Goal: Task Accomplishment & Management: Manage account settings

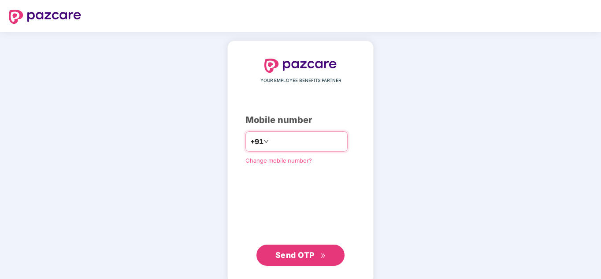
paste input "**********"
type input "**********"
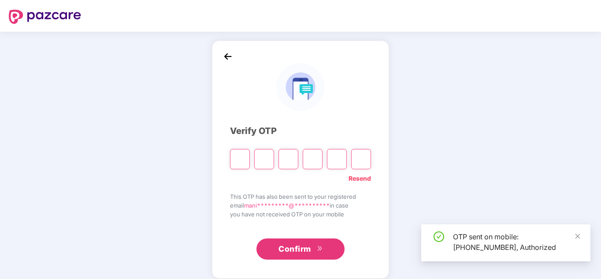
paste input "*"
type input "*"
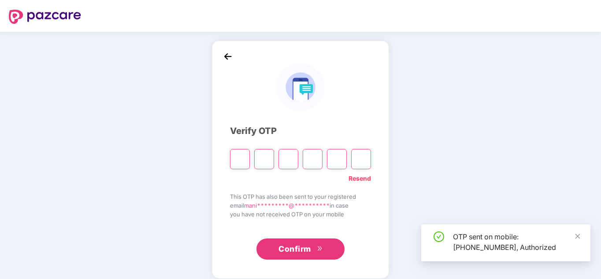
type input "*"
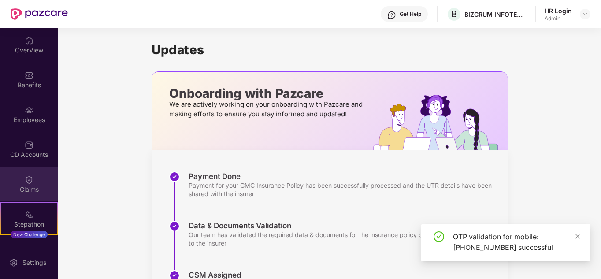
click at [21, 186] on div "Claims" at bounding box center [29, 189] width 58 height 9
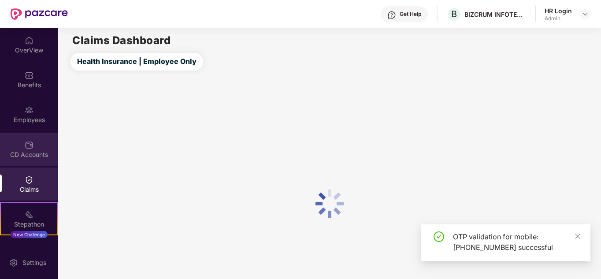
click at [25, 143] on img at bounding box center [29, 145] width 9 height 9
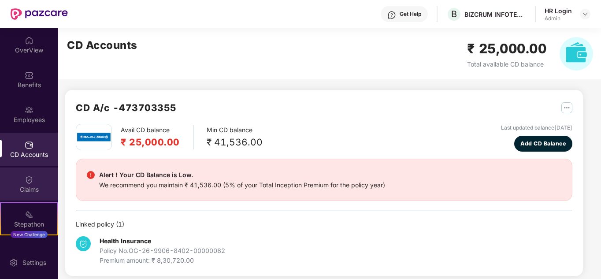
click at [25, 175] on div at bounding box center [29, 179] width 9 height 9
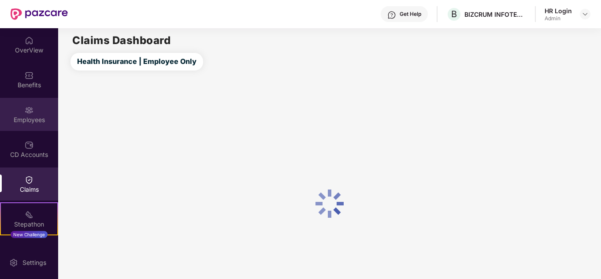
click at [26, 115] on div "Employees" at bounding box center [29, 119] width 58 height 9
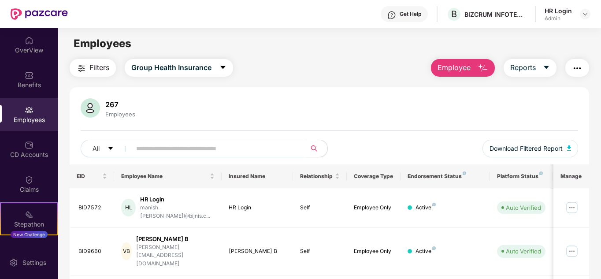
click at [588, 68] on button "button" at bounding box center [578, 68] width 24 height 18
click at [302, 120] on div "267 Employees All Download Filtered Report" at bounding box center [330, 131] width 520 height 66
click at [546, 145] on span "Download Filtered Report" at bounding box center [526, 149] width 73 height 10
click at [476, 71] on button "Employee" at bounding box center [463, 68] width 64 height 18
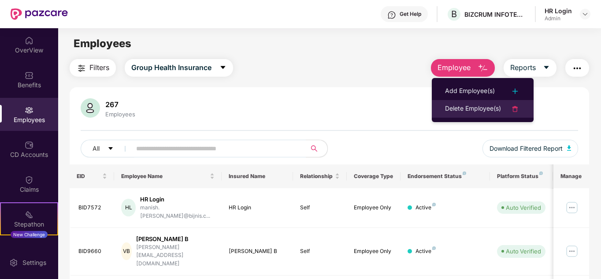
click at [462, 111] on div "Delete Employee(s)" at bounding box center [473, 109] width 56 height 11
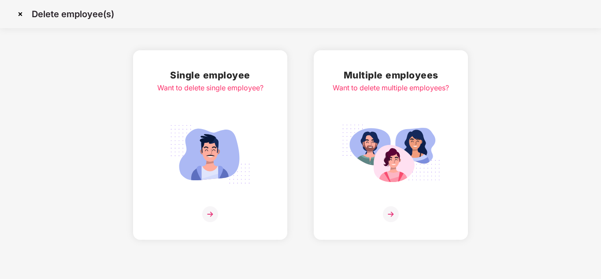
click at [397, 91] on div "Want to delete multiple employees?" at bounding box center [391, 87] width 116 height 11
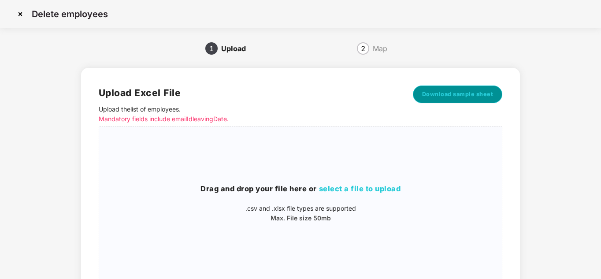
click at [432, 96] on span "Download sample sheet" at bounding box center [457, 94] width 71 height 9
click at [20, 15] on img at bounding box center [20, 14] width 14 height 14
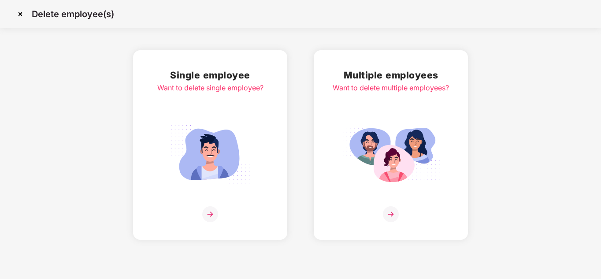
click at [25, 15] on img at bounding box center [20, 14] width 14 height 14
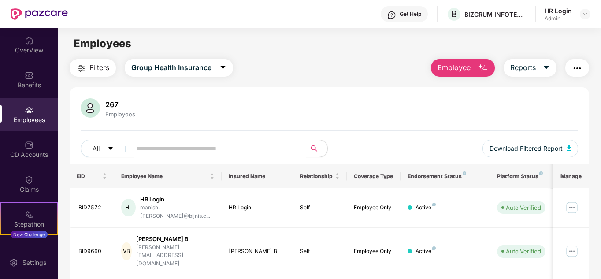
click at [464, 74] on button "Employee" at bounding box center [463, 68] width 64 height 18
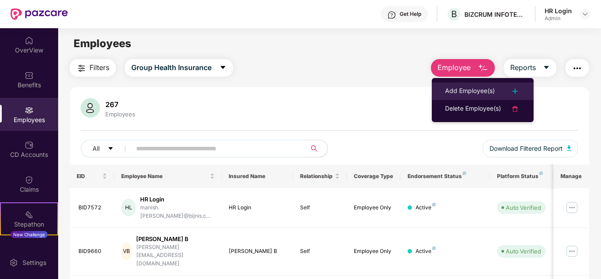
click at [465, 94] on div "Add Employee(s)" at bounding box center [470, 91] width 50 height 11
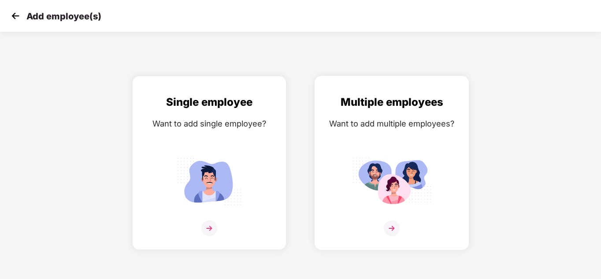
click at [410, 119] on div "Want to add multiple employees?" at bounding box center [392, 123] width 136 height 13
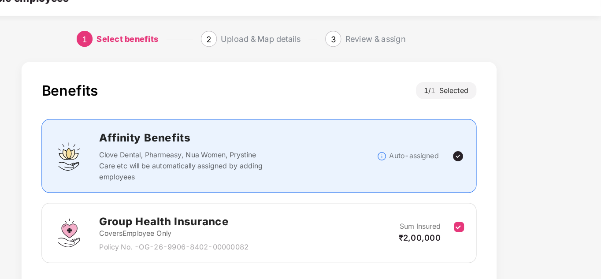
click at [592, 146] on div "Benefits 1 / 1 Selected Affinity Benefits Clove Dental, Pharmeasy, Nua Women, P…" at bounding box center [300, 197] width 601 height 258
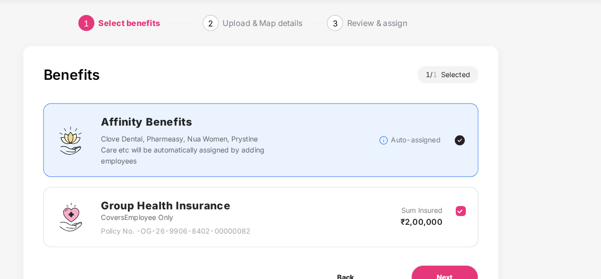
scroll to position [47, 1]
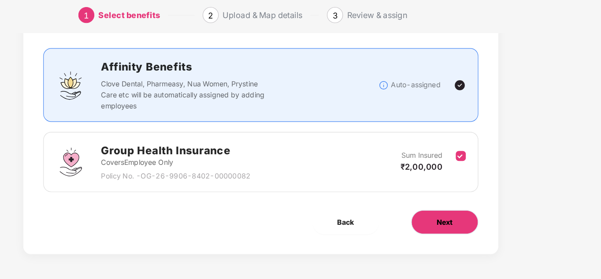
click at [455, 224] on span "Next" at bounding box center [462, 229] width 14 height 10
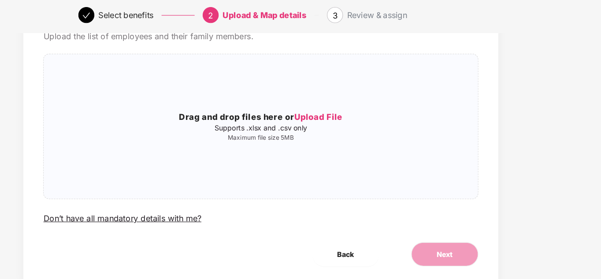
scroll to position [0, 1]
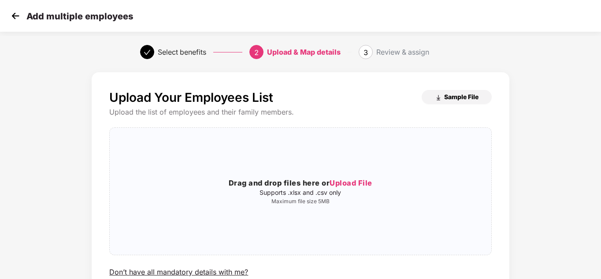
click at [450, 100] on span "Sample File" at bounding box center [461, 97] width 34 height 8
click at [338, 183] on span "Upload File" at bounding box center [351, 183] width 43 height 9
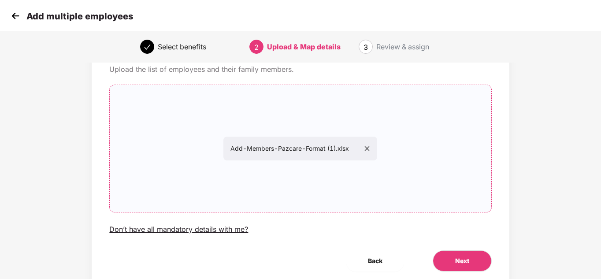
scroll to position [75, 1]
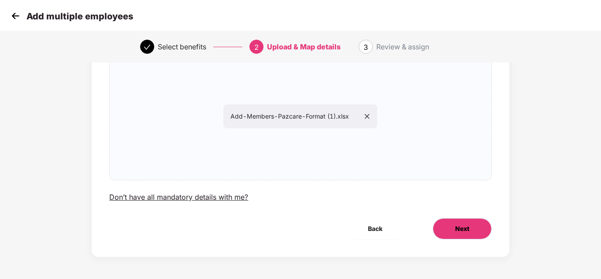
click at [450, 223] on button "Next" at bounding box center [462, 228] width 59 height 21
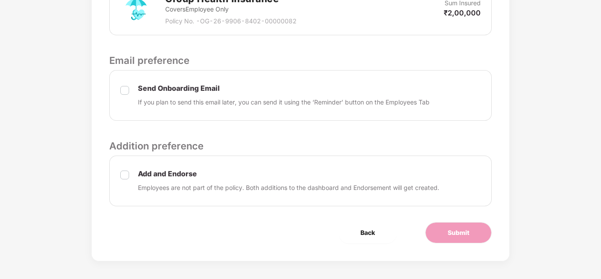
scroll to position [305, 1]
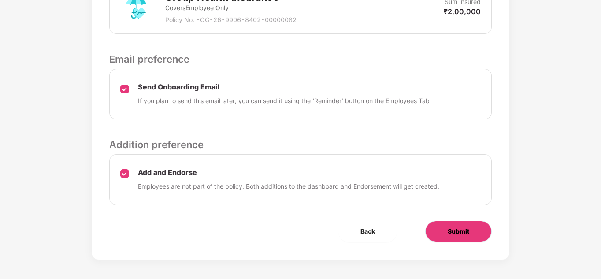
click at [453, 231] on span "Submit" at bounding box center [459, 232] width 22 height 10
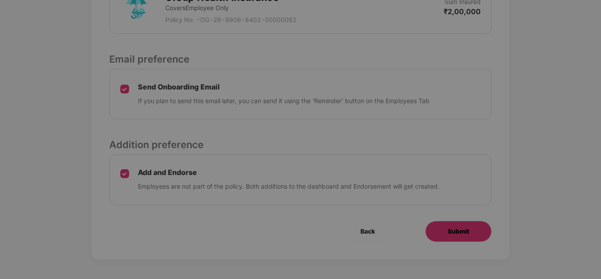
scroll to position [0, 1]
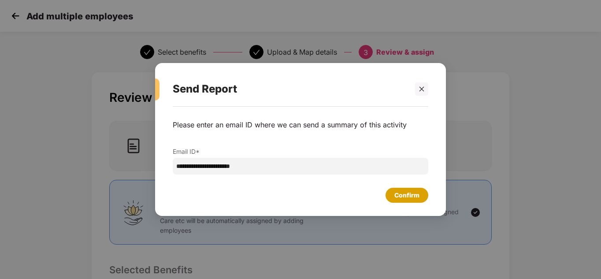
click at [402, 197] on div "Confirm" at bounding box center [407, 195] width 25 height 10
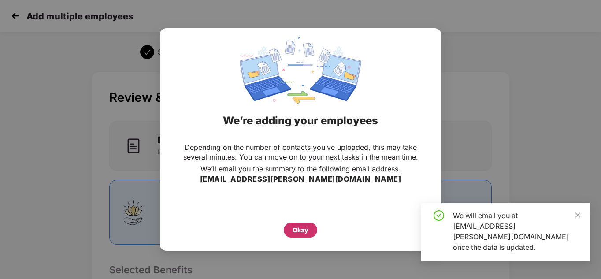
click at [300, 233] on div "Okay" at bounding box center [301, 230] width 16 height 10
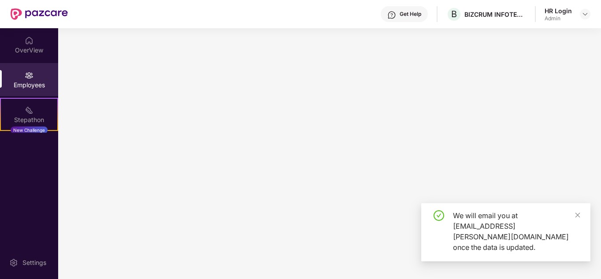
scroll to position [0, 0]
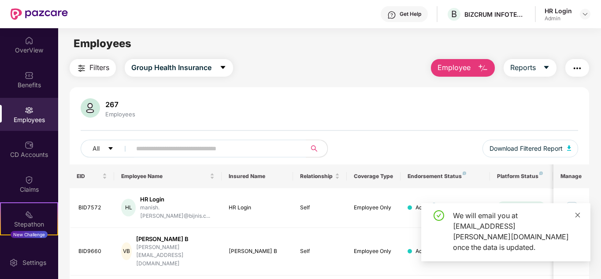
click at [578, 217] on icon "close" at bounding box center [578, 214] width 5 height 5
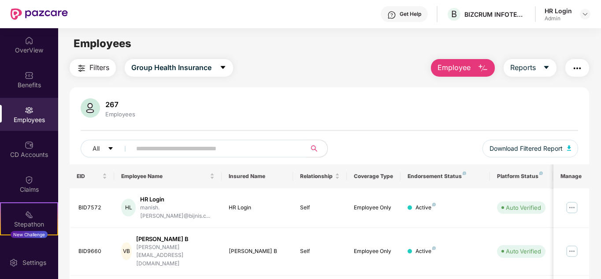
click at [484, 66] on img "button" at bounding box center [483, 68] width 11 height 11
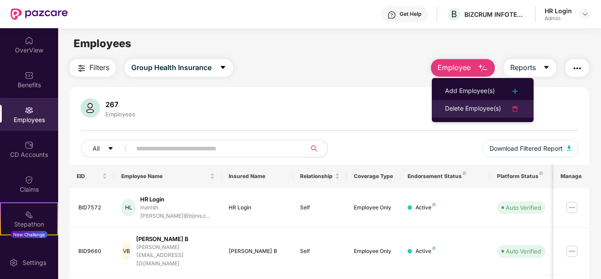
click at [469, 108] on div "Delete Employee(s)" at bounding box center [473, 109] width 56 height 11
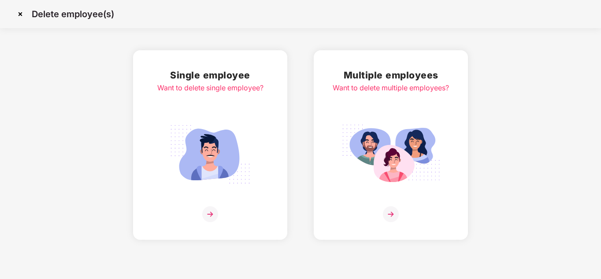
click at [389, 156] on img at bounding box center [391, 154] width 99 height 69
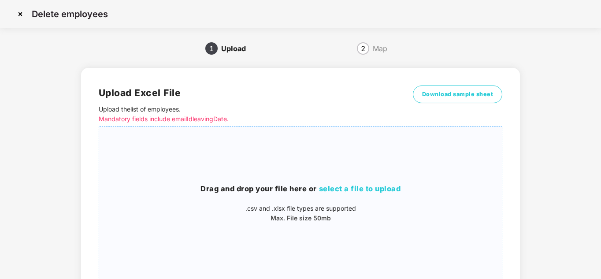
click at [341, 186] on span "select a file to upload" at bounding box center [360, 188] width 82 height 9
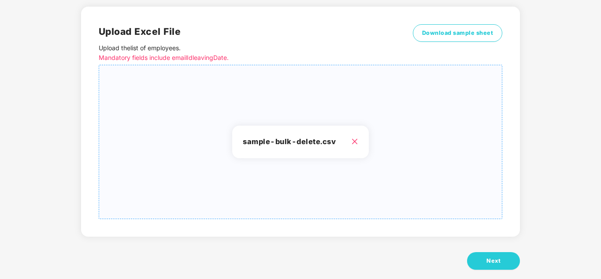
scroll to position [74, 0]
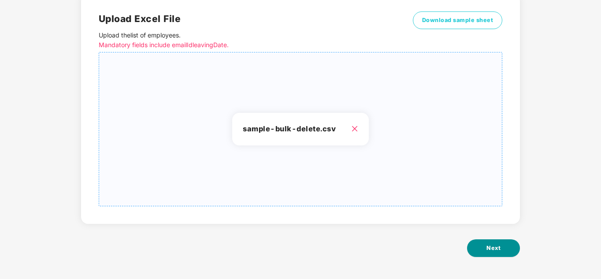
click at [506, 248] on button "Next" at bounding box center [493, 248] width 53 height 18
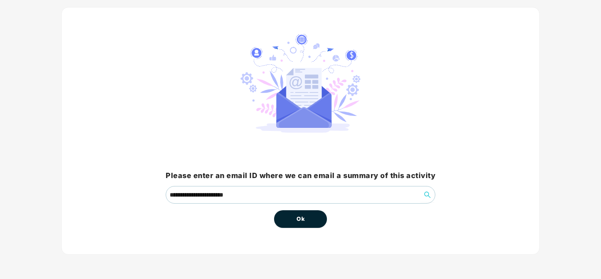
scroll to position [0, 0]
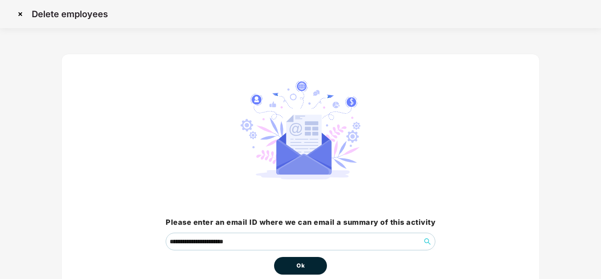
click at [297, 265] on span "Ok" at bounding box center [301, 265] width 8 height 9
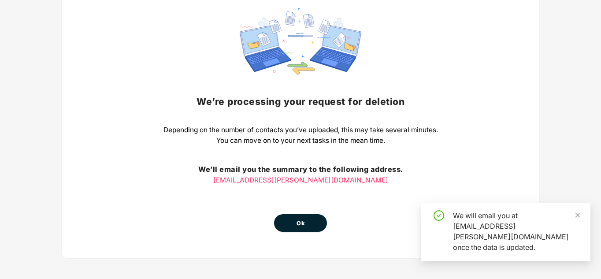
scroll to position [77, 0]
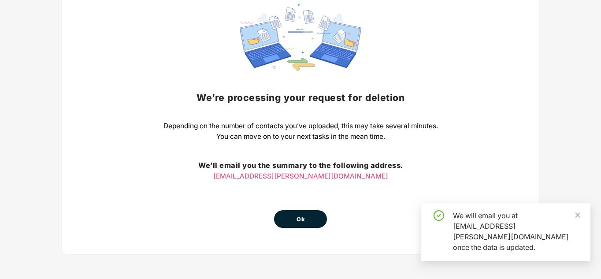
click at [315, 216] on button "Ok" at bounding box center [300, 219] width 53 height 18
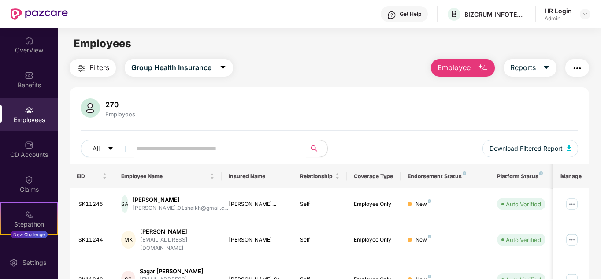
click at [451, 65] on span "Employee" at bounding box center [454, 67] width 33 height 11
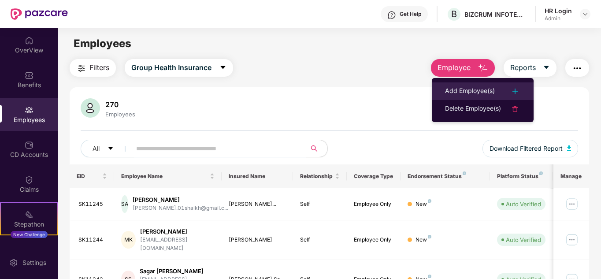
click at [462, 91] on div "Add Employee(s)" at bounding box center [470, 91] width 50 height 11
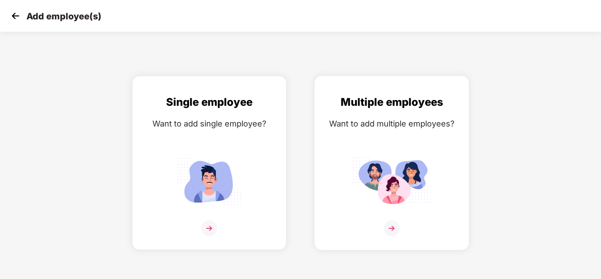
click at [410, 142] on div "Multiple employees Want to add multiple employees?" at bounding box center [392, 170] width 136 height 153
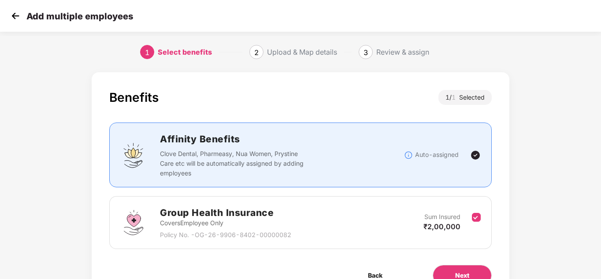
scroll to position [18, 0]
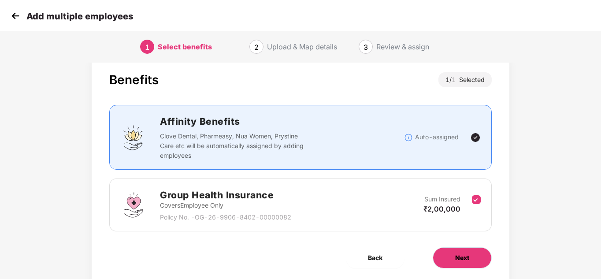
click at [451, 257] on button "Next" at bounding box center [462, 257] width 59 height 21
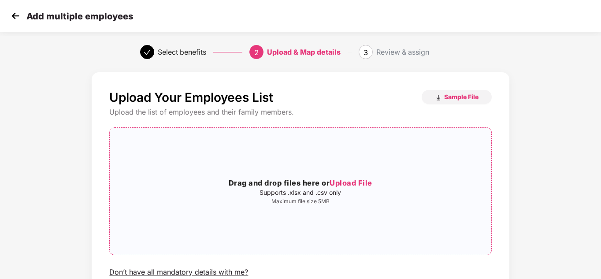
click at [343, 185] on span "Upload File" at bounding box center [351, 183] width 43 height 9
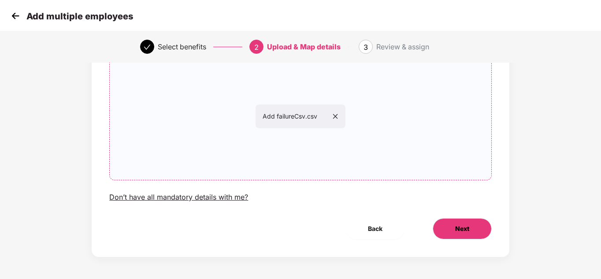
click at [454, 228] on button "Next" at bounding box center [462, 228] width 59 height 21
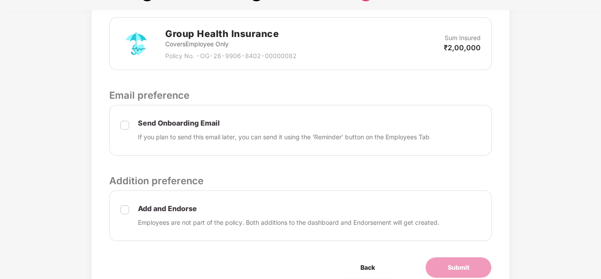
scroll to position [304, 0]
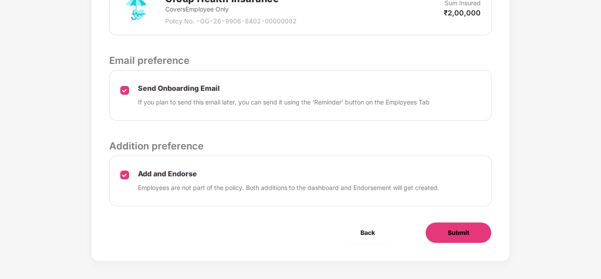
click at [465, 235] on span "Submit" at bounding box center [459, 233] width 22 height 10
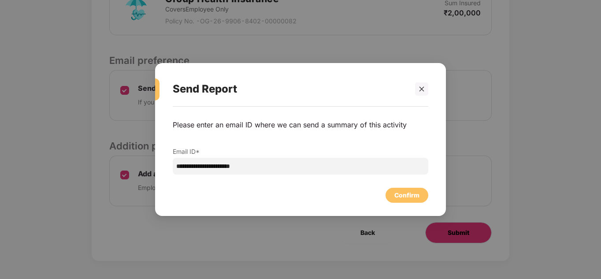
scroll to position [0, 0]
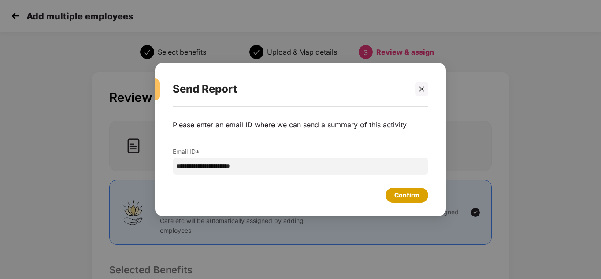
click at [398, 194] on div "Confirm" at bounding box center [407, 195] width 25 height 10
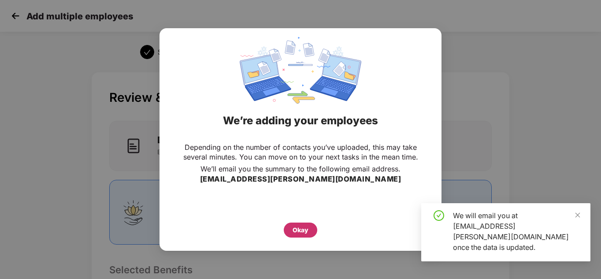
click at [302, 227] on div "Okay" at bounding box center [301, 230] width 16 height 10
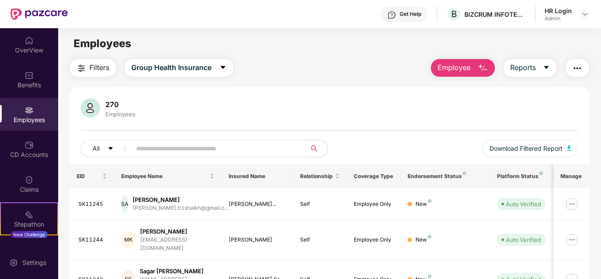
click at [451, 71] on span "Employee" at bounding box center [454, 67] width 33 height 11
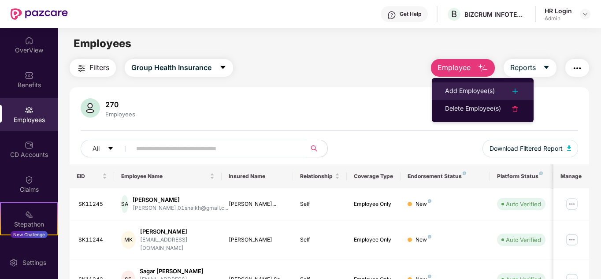
click at [454, 90] on div "Add Employee(s)" at bounding box center [470, 91] width 50 height 11
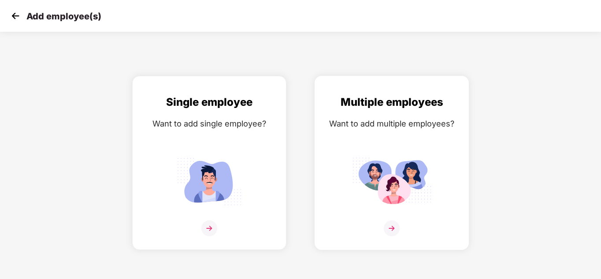
click at [408, 169] on img at bounding box center [391, 181] width 79 height 55
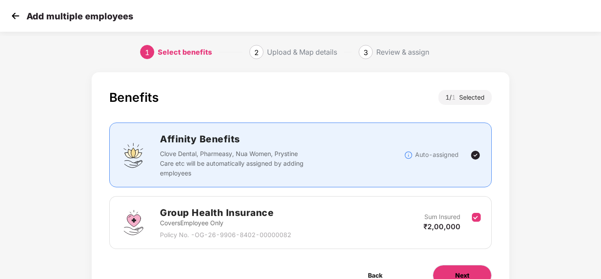
click at [469, 275] on span "Next" at bounding box center [462, 276] width 14 height 10
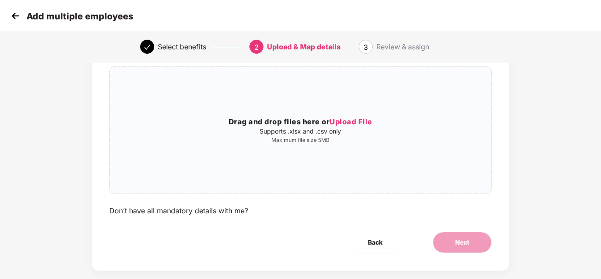
scroll to position [66, 0]
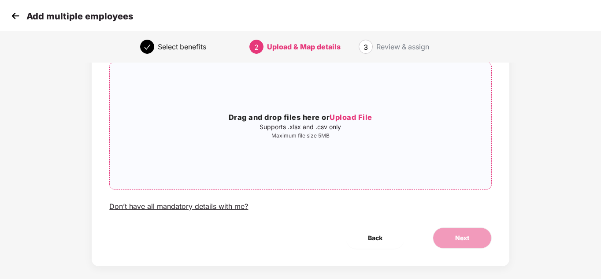
click at [353, 113] on span "Upload File" at bounding box center [351, 117] width 43 height 9
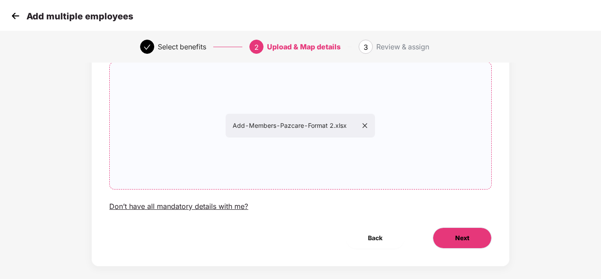
click at [449, 240] on button "Next" at bounding box center [462, 237] width 59 height 21
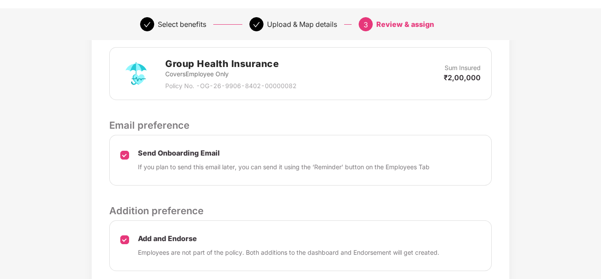
scroll to position [308, 0]
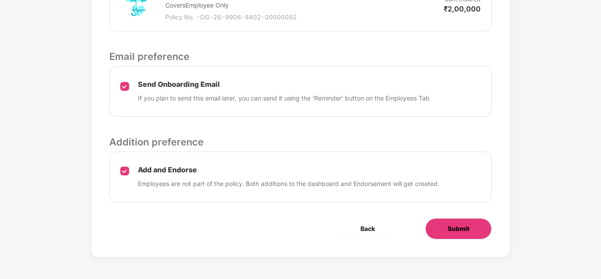
click at [449, 227] on span "Submit" at bounding box center [459, 229] width 22 height 10
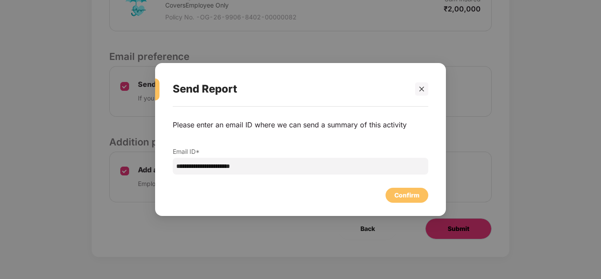
scroll to position [0, 0]
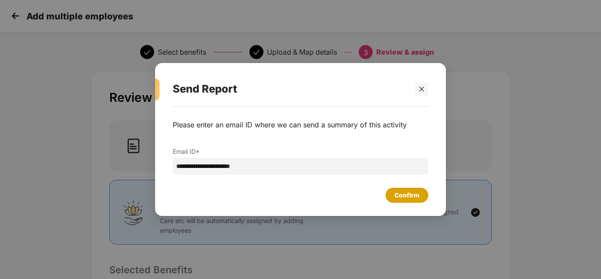
click at [404, 193] on div "Confirm" at bounding box center [407, 195] width 25 height 10
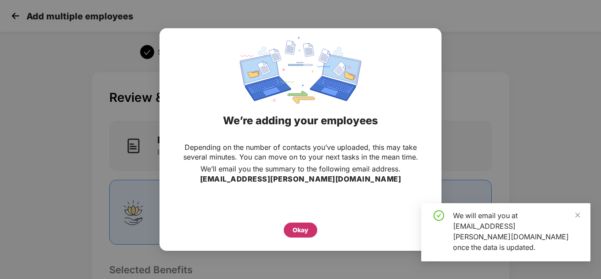
click at [297, 228] on div "Okay" at bounding box center [301, 230] width 16 height 10
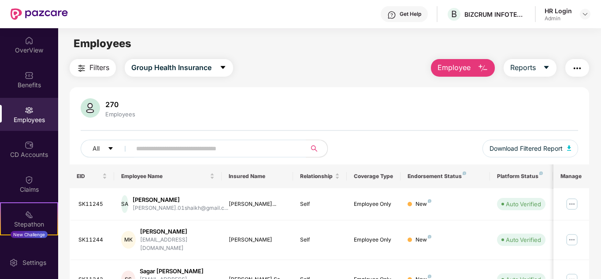
click at [445, 73] on span "Employee" at bounding box center [454, 67] width 33 height 11
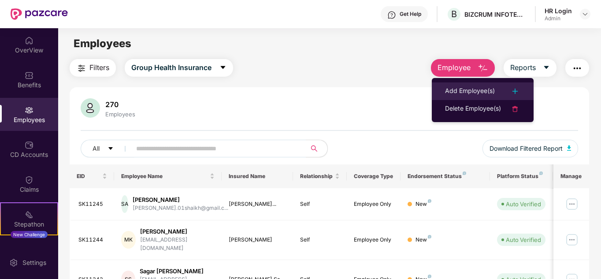
click at [474, 90] on div "Add Employee(s)" at bounding box center [470, 91] width 50 height 11
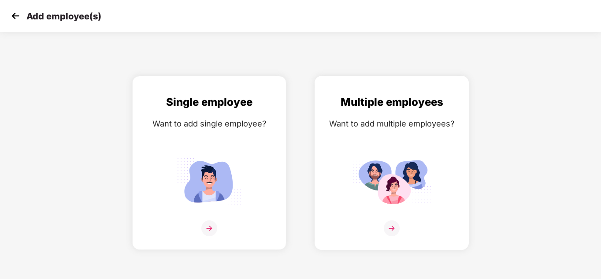
click at [390, 224] on img at bounding box center [392, 228] width 16 height 16
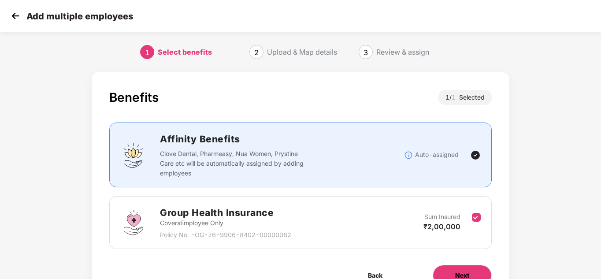
click at [454, 277] on button "Next" at bounding box center [462, 275] width 59 height 21
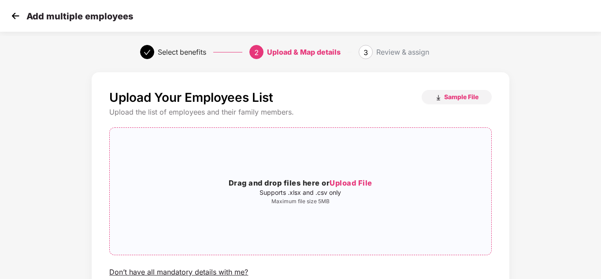
click at [341, 181] on span "Upload File" at bounding box center [351, 183] width 43 height 9
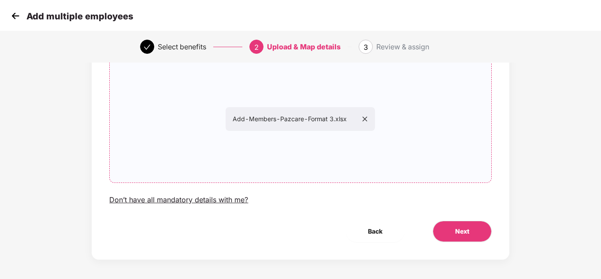
scroll to position [75, 0]
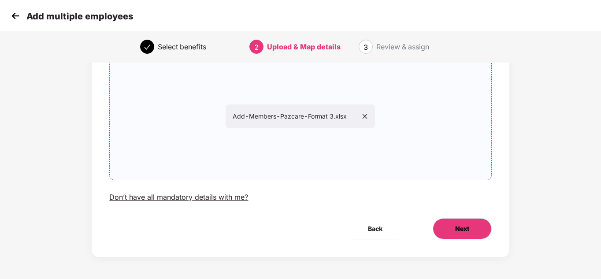
click at [472, 234] on button "Next" at bounding box center [462, 228] width 59 height 21
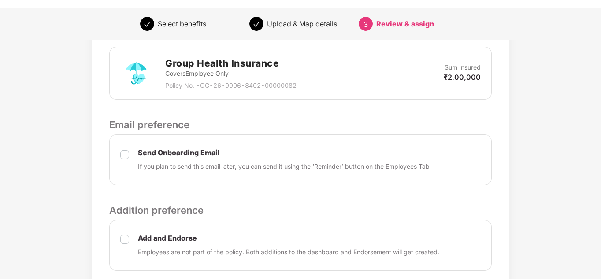
scroll to position [254, 0]
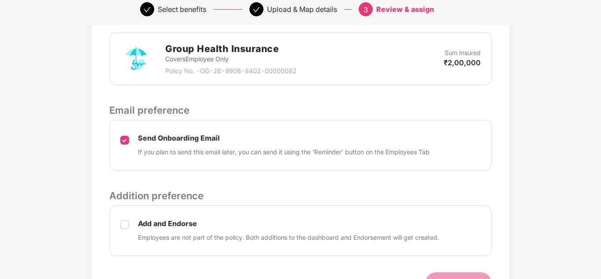
click at [138, 225] on p "Add and Endorse" at bounding box center [289, 223] width 302 height 9
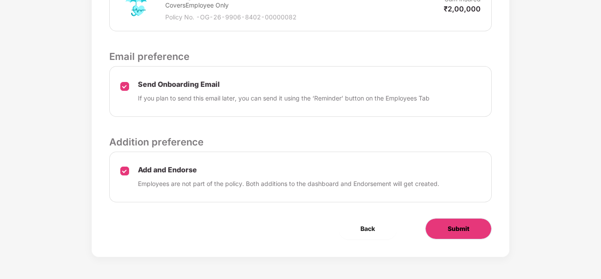
click at [463, 230] on span "Submit" at bounding box center [459, 229] width 22 height 10
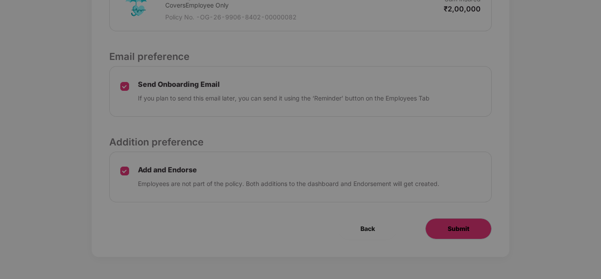
scroll to position [0, 0]
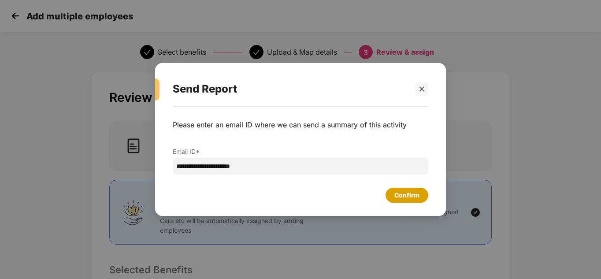
click at [410, 195] on div "Confirm" at bounding box center [407, 195] width 25 height 10
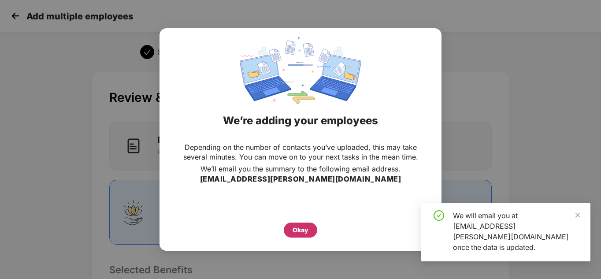
click at [297, 229] on div "Okay" at bounding box center [301, 230] width 16 height 10
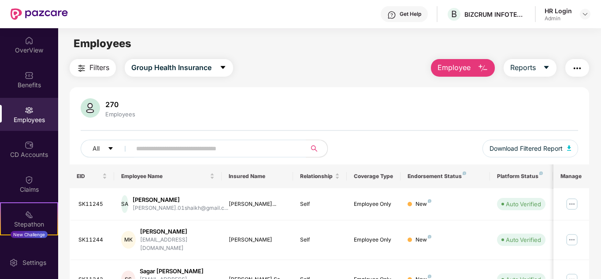
drag, startPoint x: 600, startPoint y: 110, endPoint x: 597, endPoint y: 135, distance: 24.8
click at [551, 123] on div "270 Employees All Download Filtered Report" at bounding box center [330, 131] width 520 height 66
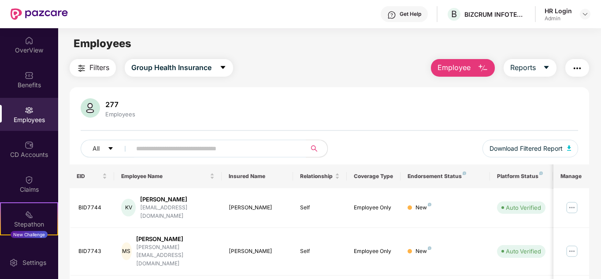
click at [488, 71] on img "button" at bounding box center [483, 68] width 11 height 11
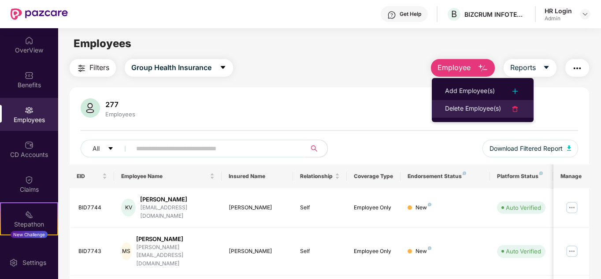
click at [513, 107] on img at bounding box center [515, 109] width 11 height 11
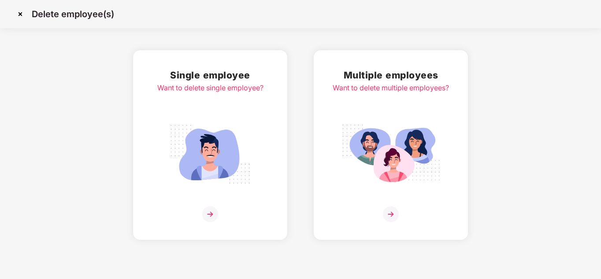
click at [384, 160] on img at bounding box center [391, 154] width 99 height 69
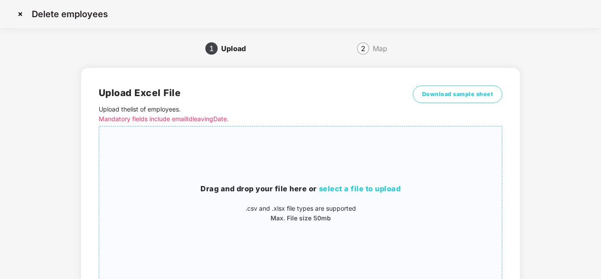
click at [350, 186] on span "select a file to upload" at bounding box center [360, 188] width 82 height 9
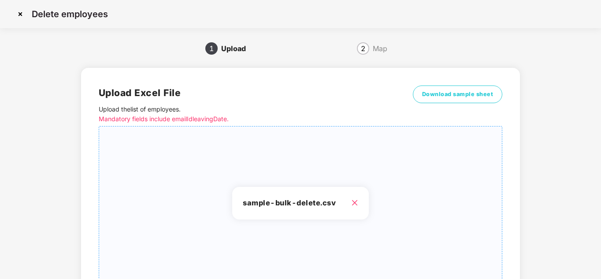
drag, startPoint x: 597, startPoint y: 153, endPoint x: 587, endPoint y: 193, distance: 40.9
click at [587, 193] on div "Delete employees 1 Upload 2 Map Upload Excel File Upload the list of employees …" at bounding box center [300, 176] width 601 height 353
click at [587, 193] on div "1 Upload 2 Map Upload Excel File Upload the list of employees . Mandatory field…" at bounding box center [300, 197] width 575 height 312
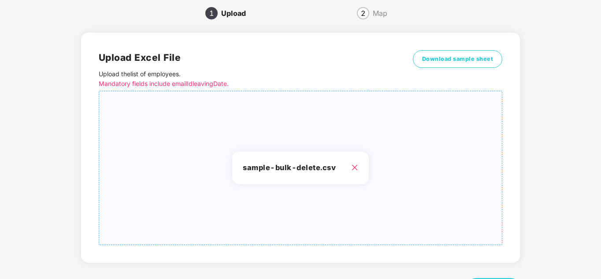
scroll to position [74, 0]
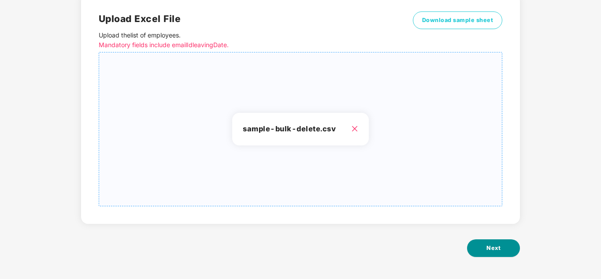
click at [503, 247] on button "Next" at bounding box center [493, 248] width 53 height 18
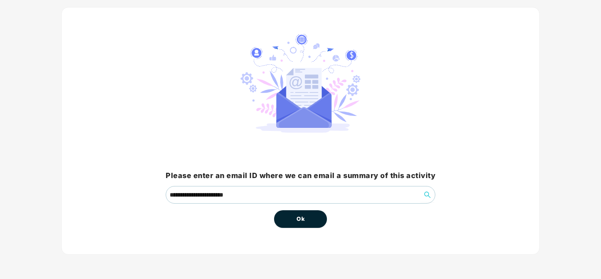
scroll to position [0, 0]
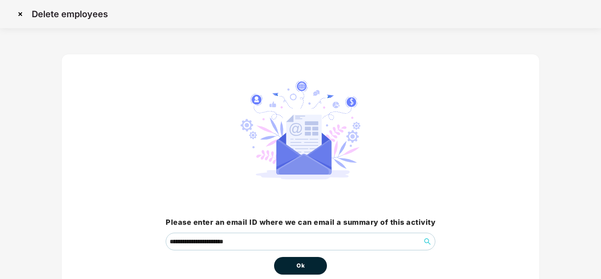
click at [314, 268] on button "Ok" at bounding box center [300, 266] width 53 height 18
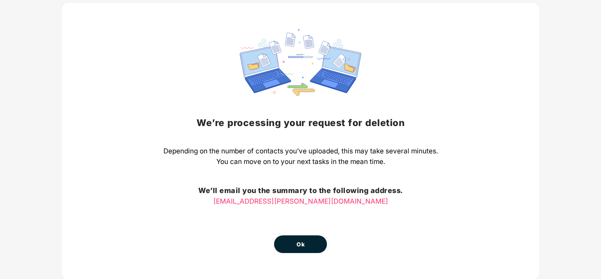
scroll to position [53, 0]
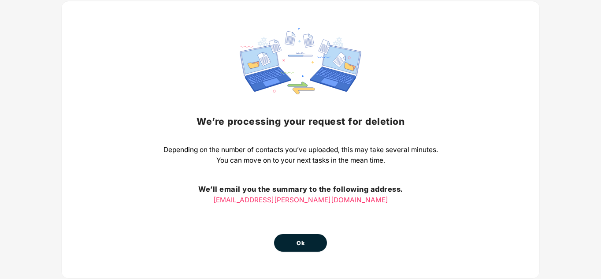
click at [309, 249] on button "Ok" at bounding box center [300, 243] width 53 height 18
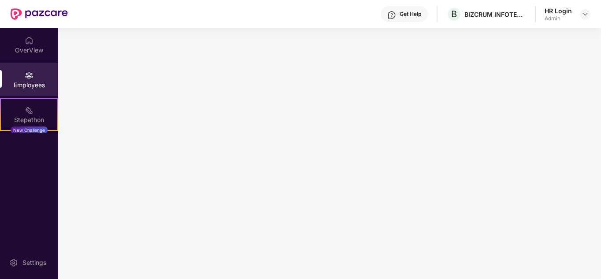
scroll to position [0, 0]
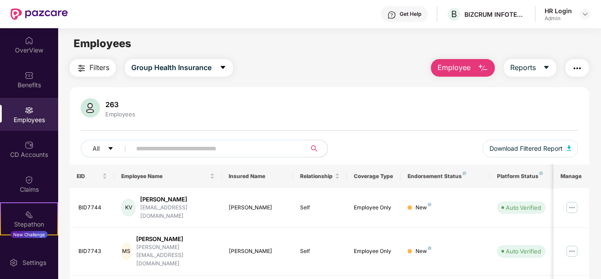
click at [457, 71] on span "Employee" at bounding box center [454, 67] width 33 height 11
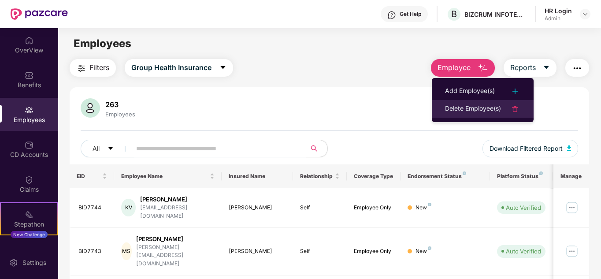
click at [469, 107] on div "Delete Employee(s)" at bounding box center [473, 109] width 56 height 11
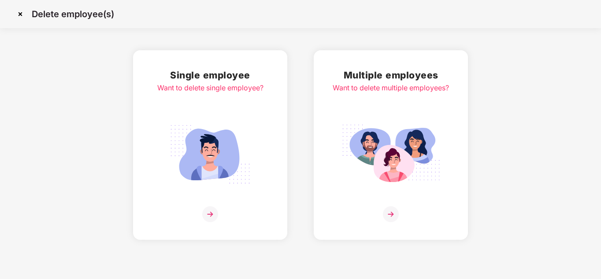
click at [396, 125] on img at bounding box center [391, 154] width 99 height 69
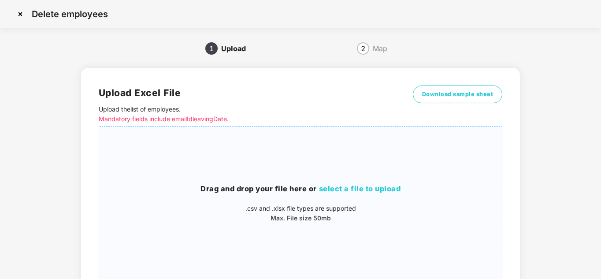
click at [355, 189] on span "select a file to upload" at bounding box center [360, 188] width 82 height 9
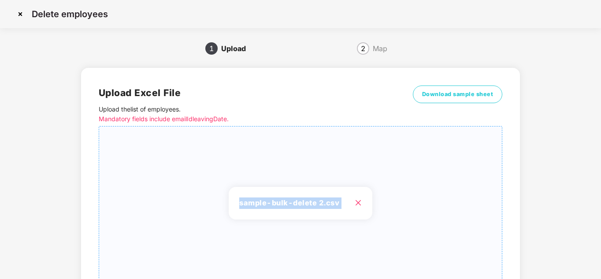
drag, startPoint x: 600, startPoint y: 129, endPoint x: 586, endPoint y: 217, distance: 88.8
click at [586, 217] on div "Delete employees 1 Upload 2 Map Upload Excel File Upload the list of employees …" at bounding box center [300, 176] width 601 height 353
click at [521, 182] on div "1 Upload 2 Map Upload Excel File Upload the list of employees . Mandatory field…" at bounding box center [300, 197] width 479 height 312
click at [575, 191] on div "1 Upload 2 Map Upload Excel File Upload the list of employees . Mandatory field…" at bounding box center [300, 197] width 575 height 312
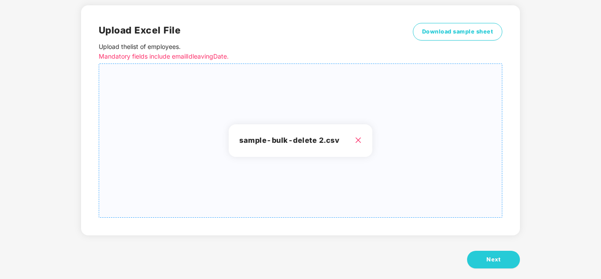
scroll to position [74, 0]
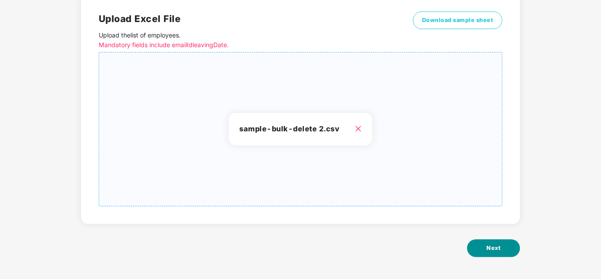
click at [489, 245] on span "Next" at bounding box center [494, 248] width 14 height 9
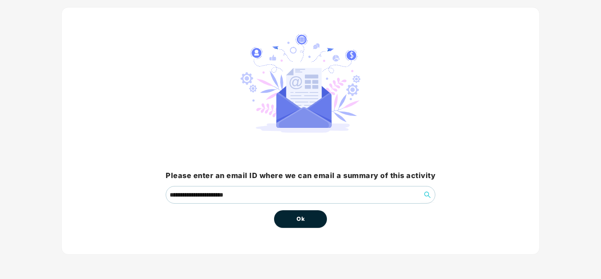
scroll to position [0, 0]
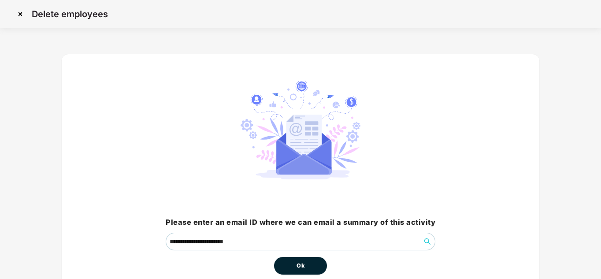
click at [317, 263] on button "Ok" at bounding box center [300, 266] width 53 height 18
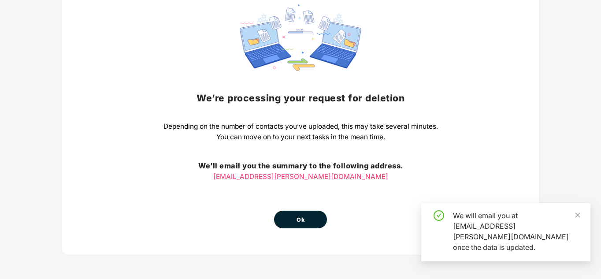
scroll to position [77, 0]
click at [299, 218] on span "Ok" at bounding box center [301, 219] width 8 height 9
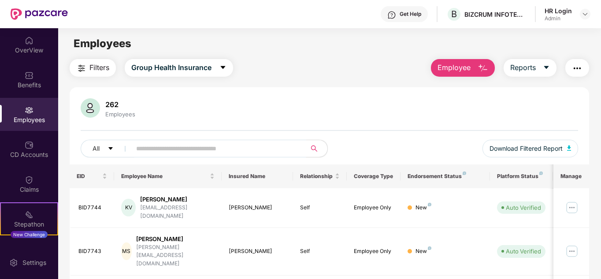
click at [168, 146] on input "text" at bounding box center [215, 148] width 158 height 13
paste input "**********"
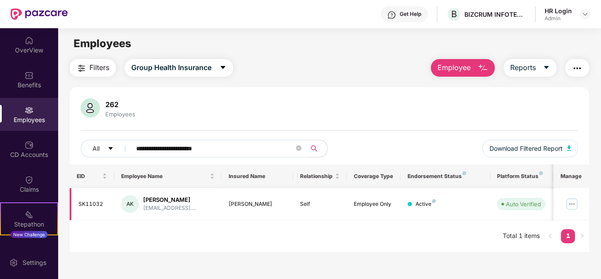
type input "**********"
drag, startPoint x: 105, startPoint y: 206, endPoint x: 78, endPoint y: 206, distance: 27.8
click at [78, 206] on td "SK11032" at bounding box center [92, 204] width 45 height 32
copy div "SK11032"
click at [570, 204] on img at bounding box center [572, 204] width 14 height 14
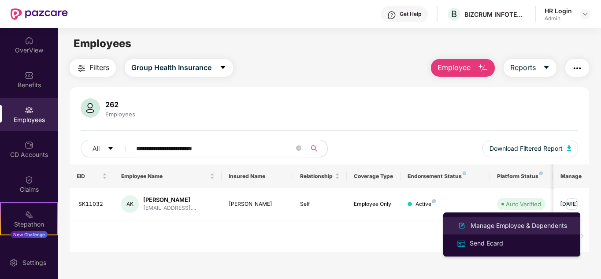
click at [511, 228] on div "Manage Employee & Dependents" at bounding box center [519, 226] width 100 height 10
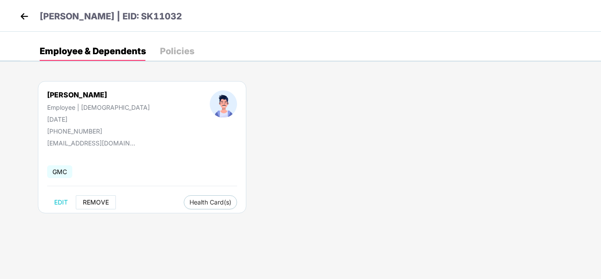
click at [99, 205] on span "REMOVE" at bounding box center [96, 202] width 26 height 7
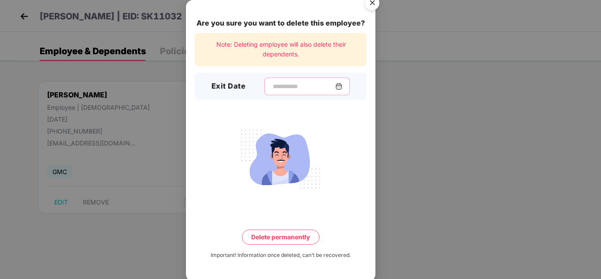
click at [277, 86] on input at bounding box center [303, 86] width 63 height 9
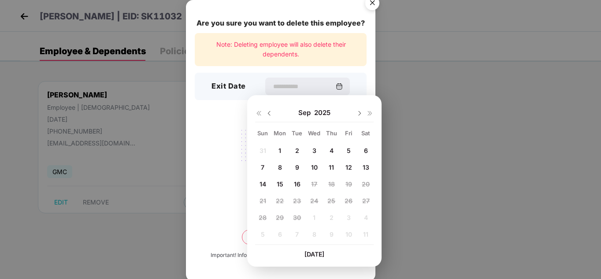
click at [268, 114] on img at bounding box center [269, 113] width 7 height 7
click at [281, 201] on span "18" at bounding box center [280, 200] width 7 height 7
type input "**********"
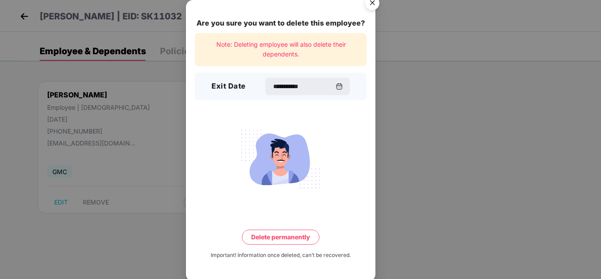
click at [295, 238] on button "Delete permanently" at bounding box center [281, 237] width 78 height 15
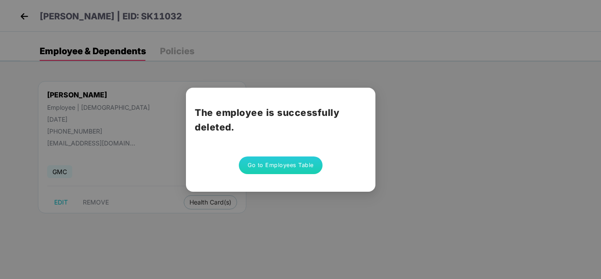
click at [273, 162] on button "Go to Employees Table" at bounding box center [281, 165] width 84 height 18
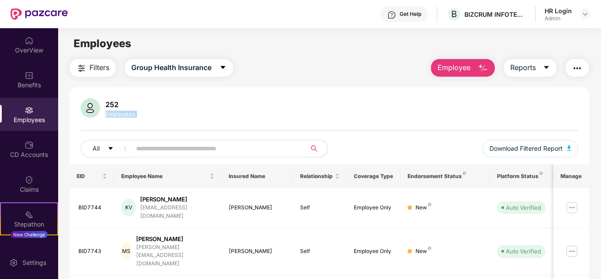
drag, startPoint x: 600, startPoint y: 104, endPoint x: 602, endPoint y: 147, distance: 42.8
click at [601, 147] on html "Get Help B BIZCRUM INFOTECH PRIVATE LIMITED HR Login Admin OverView Benefits Em…" at bounding box center [300, 139] width 601 height 279
click at [471, 131] on div "252 Employees All Download Filtered Report" at bounding box center [330, 131] width 520 height 66
